Goal: Obtain resource: Download file/media

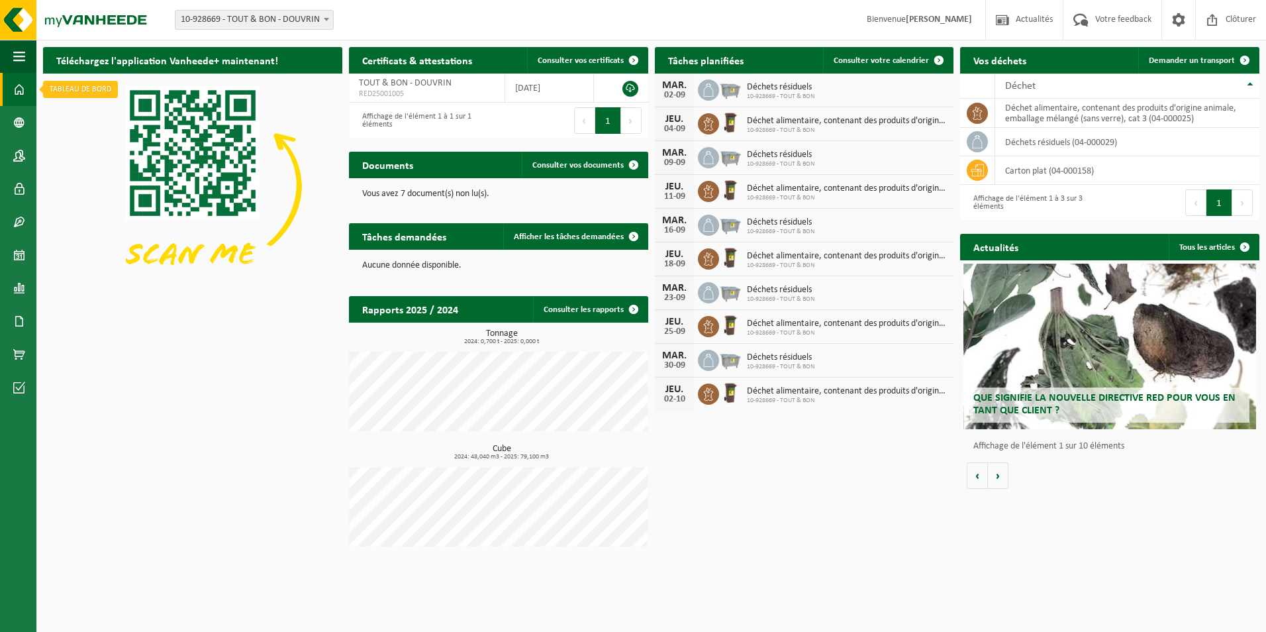
click at [21, 85] on span at bounding box center [19, 89] width 12 height 33
click at [22, 318] on span at bounding box center [19, 321] width 12 height 33
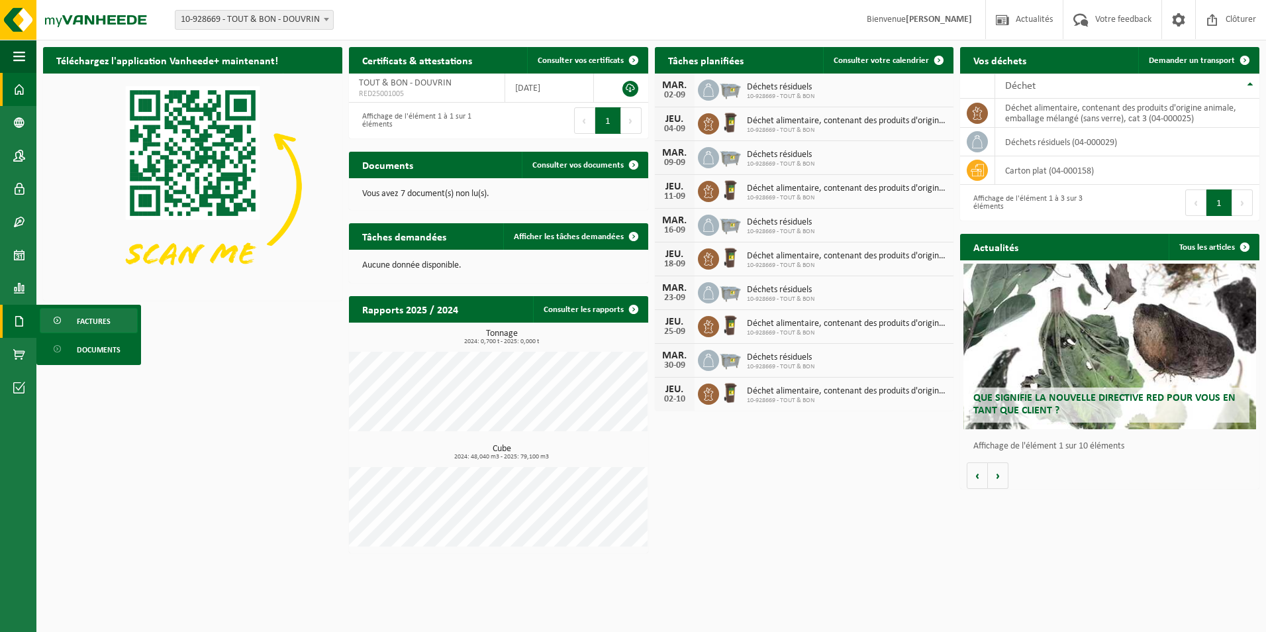
click at [59, 317] on span at bounding box center [58, 321] width 11 height 25
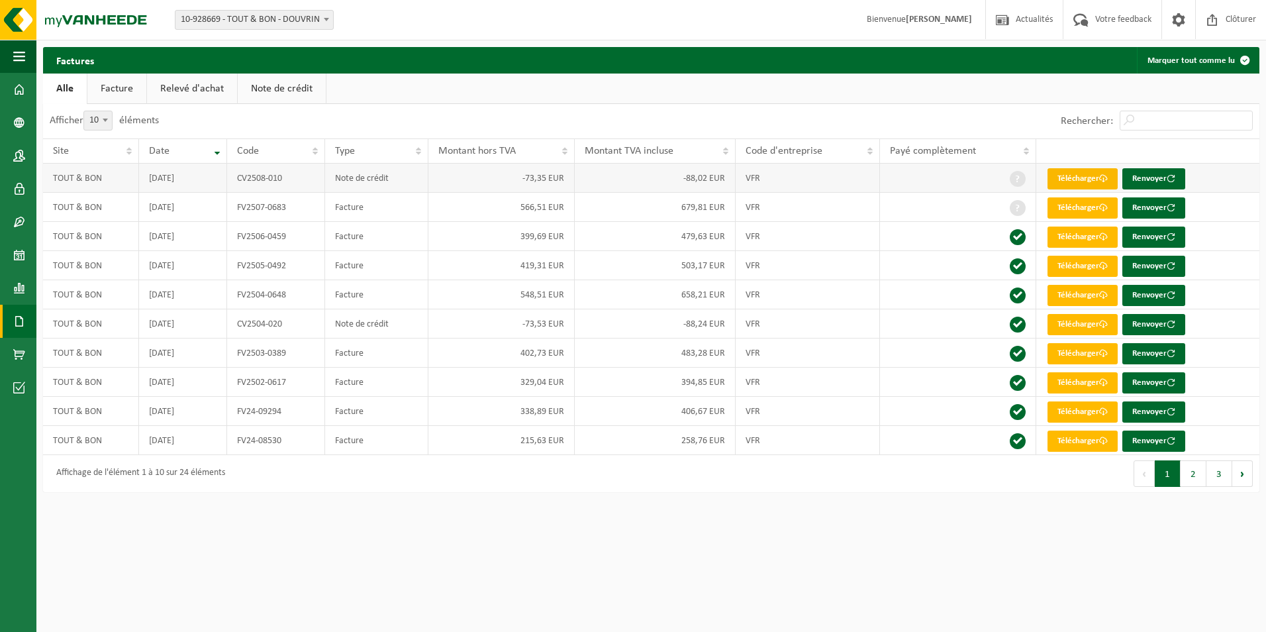
click at [1083, 176] on link "Télécharger" at bounding box center [1083, 178] width 70 height 21
